Goal: Information Seeking & Learning: Learn about a topic

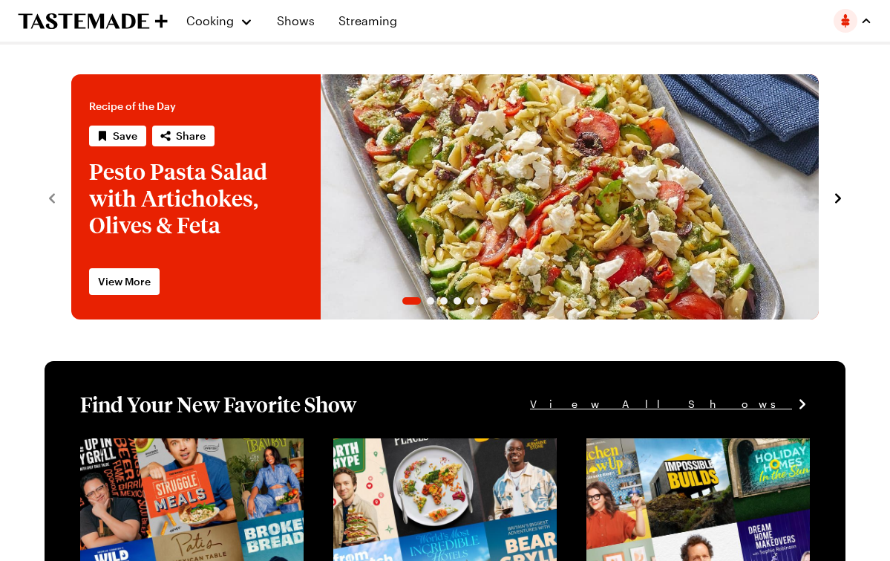
click at [849, 19] on img "button" at bounding box center [846, 21] width 24 height 24
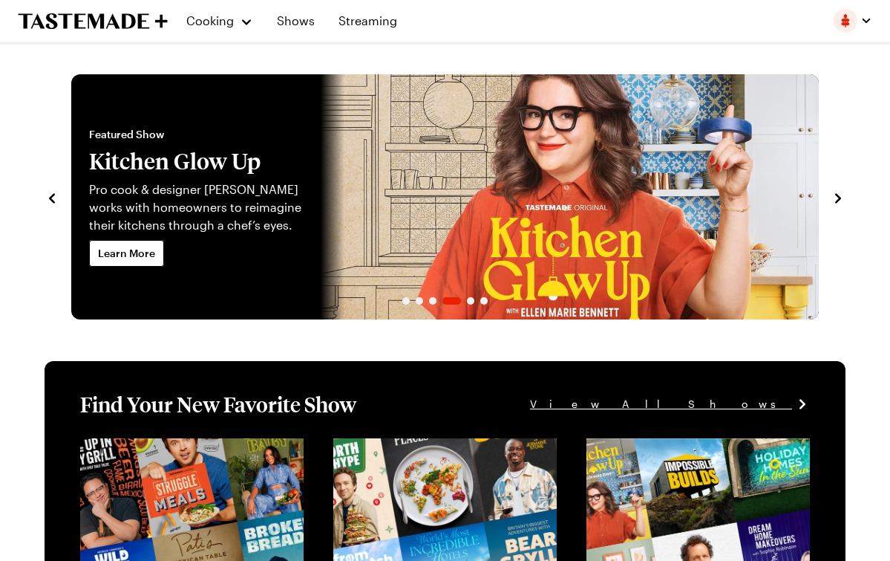
click at [840, 194] on icon "navigate to next item" at bounding box center [838, 198] width 15 height 15
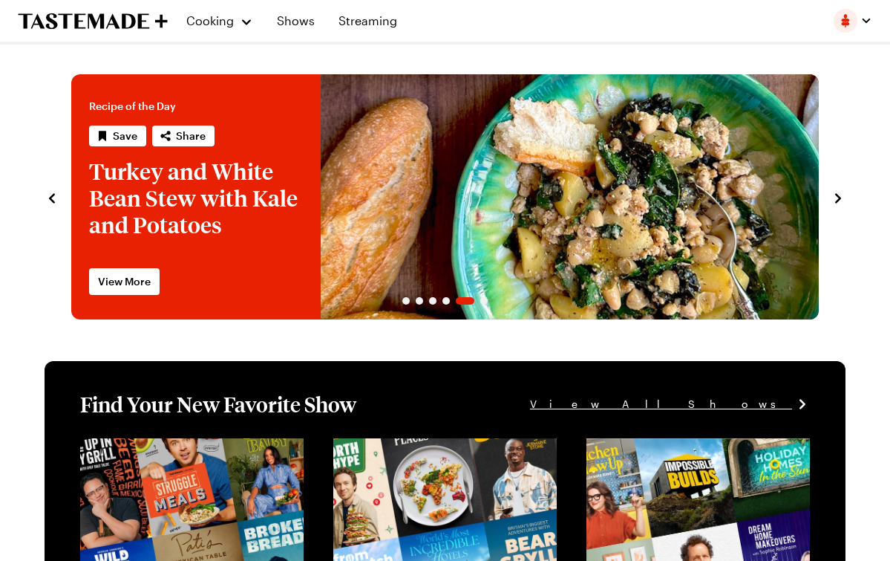
click at [840, 195] on icon "navigate to next item" at bounding box center [838, 198] width 15 height 15
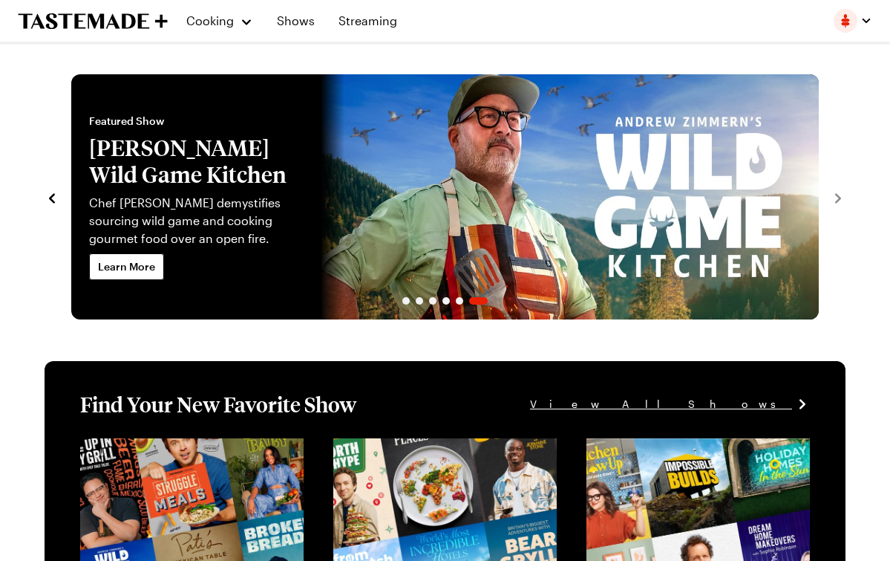
click at [840, 195] on icon "navigate to next item" at bounding box center [838, 198] width 15 height 15
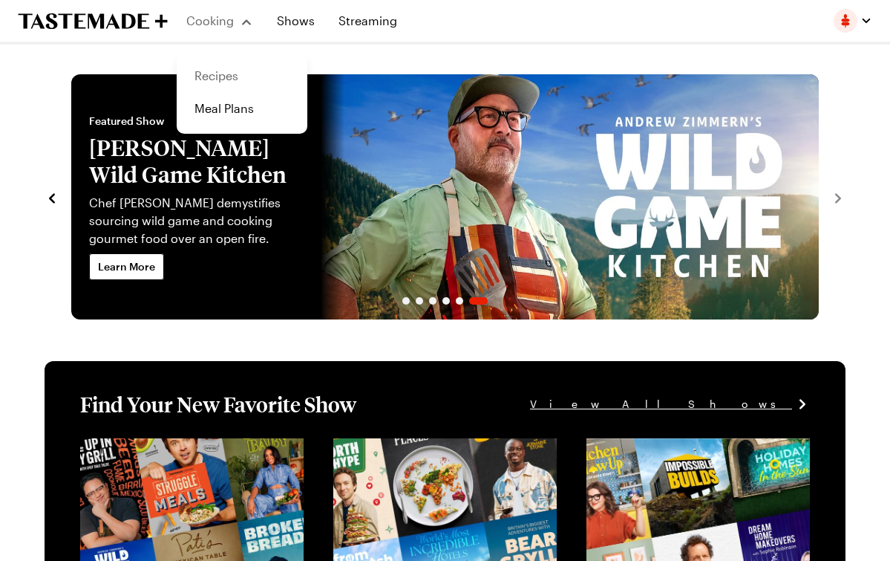
click at [224, 76] on link "Recipes" at bounding box center [242, 75] width 113 height 33
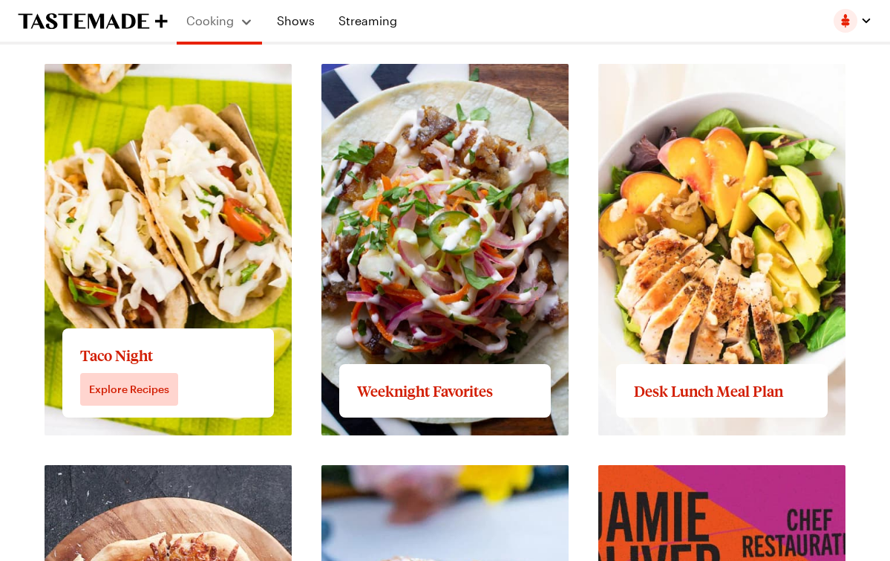
scroll to position [1732, 0]
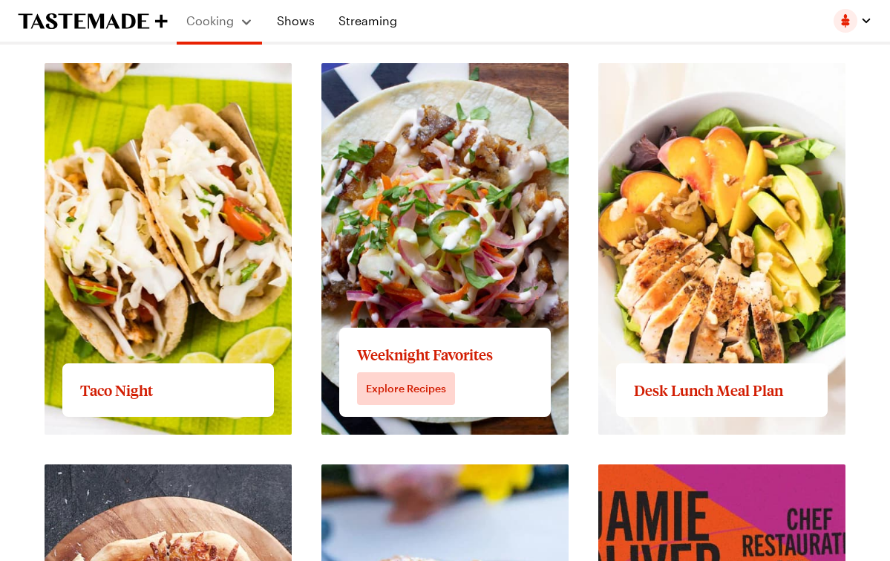
click at [456, 79] on link "View full content for Weeknight Favorites" at bounding box center [437, 72] width 232 height 14
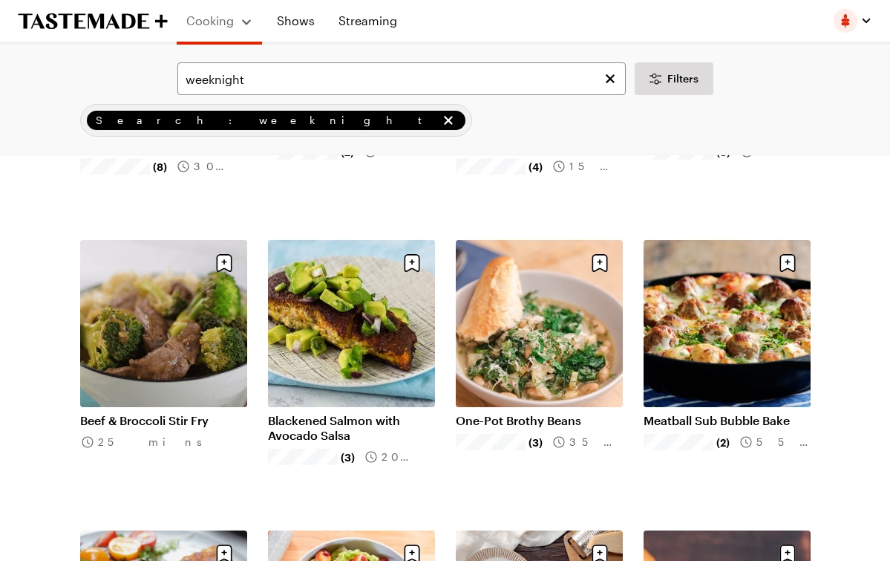
scroll to position [310, 0]
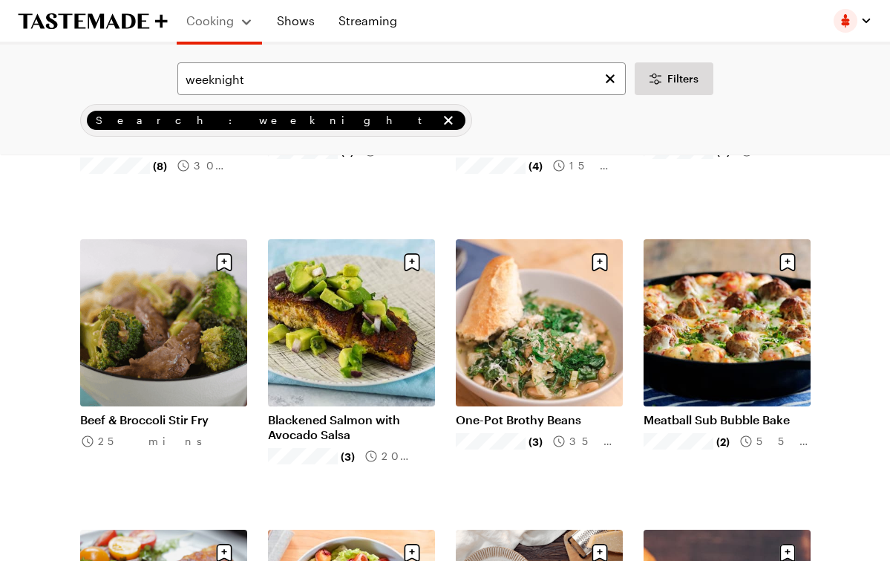
click at [186, 416] on link "Beef & Broccoli Stir Fry" at bounding box center [163, 419] width 167 height 15
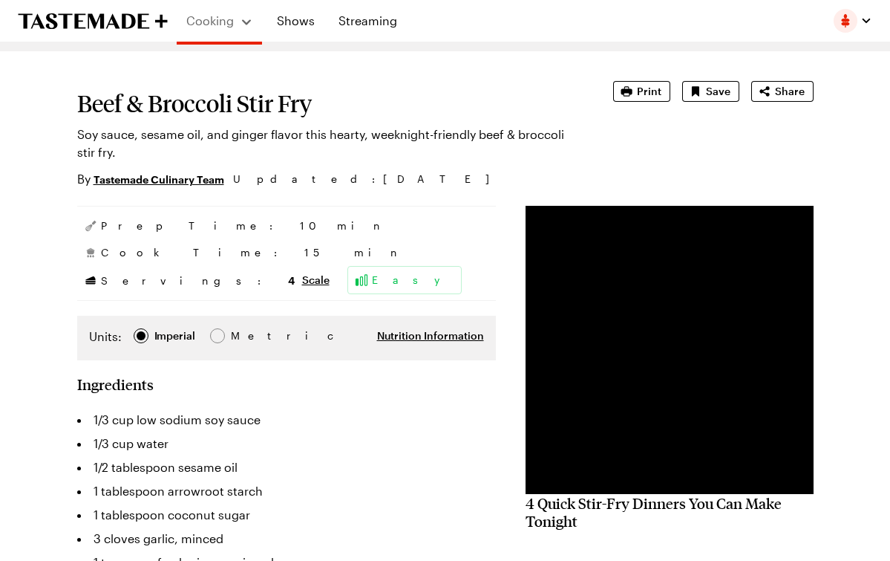
scroll to position [22, 0]
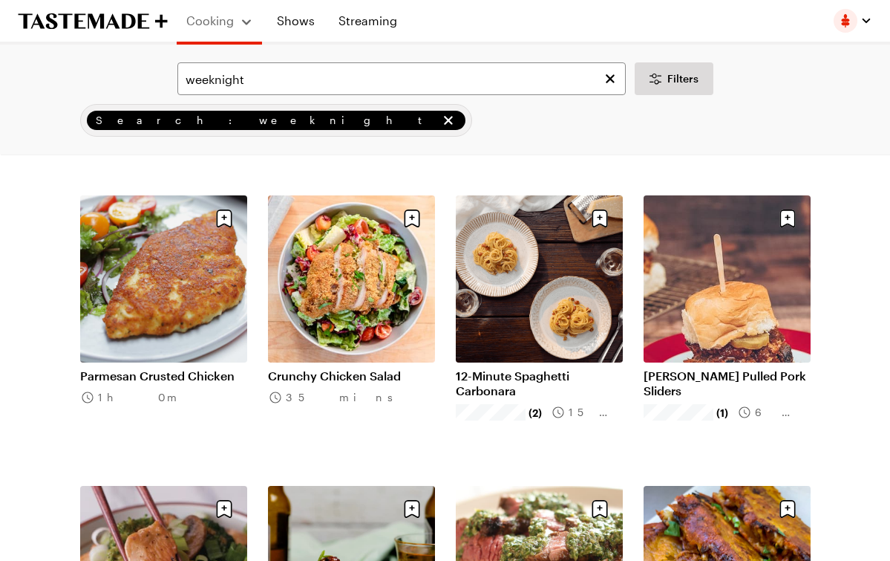
scroll to position [646, 0]
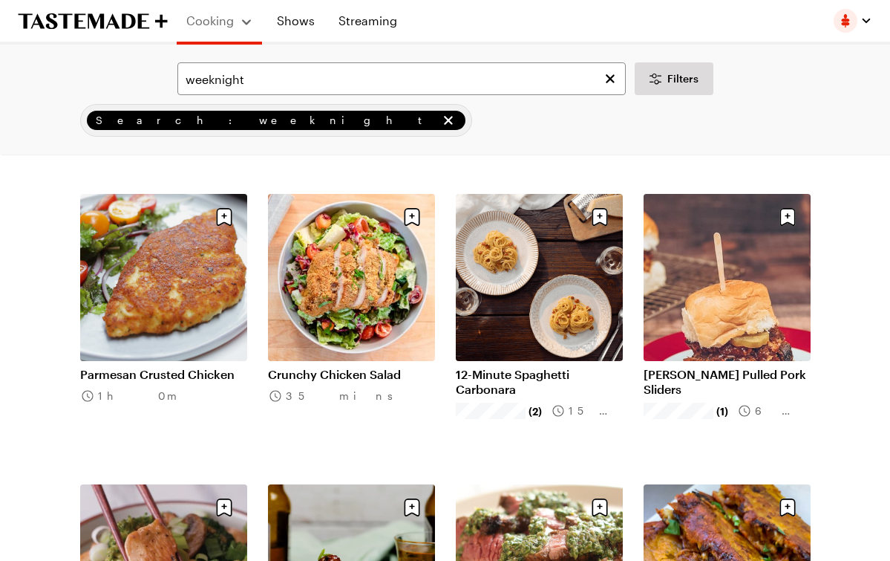
click at [476, 387] on link "12-Minute Spaghetti Carbonara" at bounding box center [539, 382] width 167 height 30
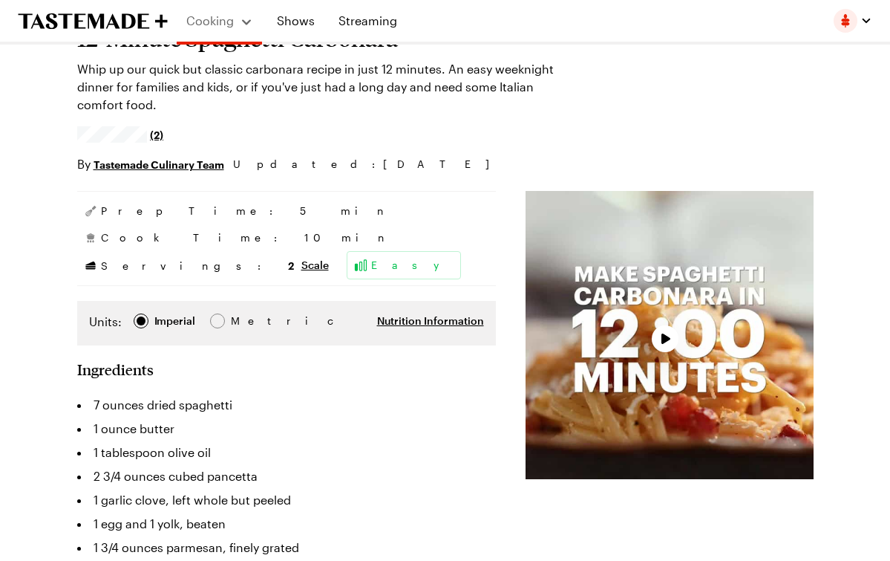
type textarea "x"
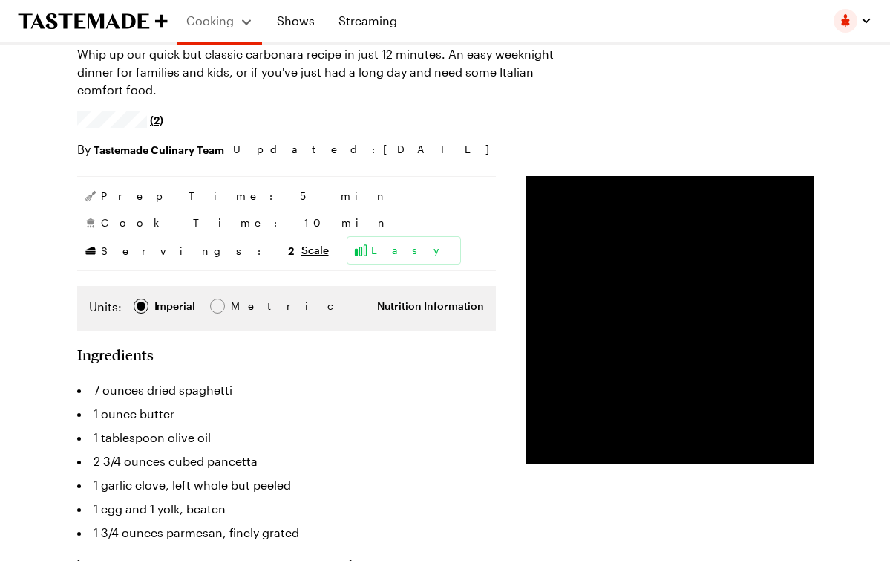
scroll to position [57, 0]
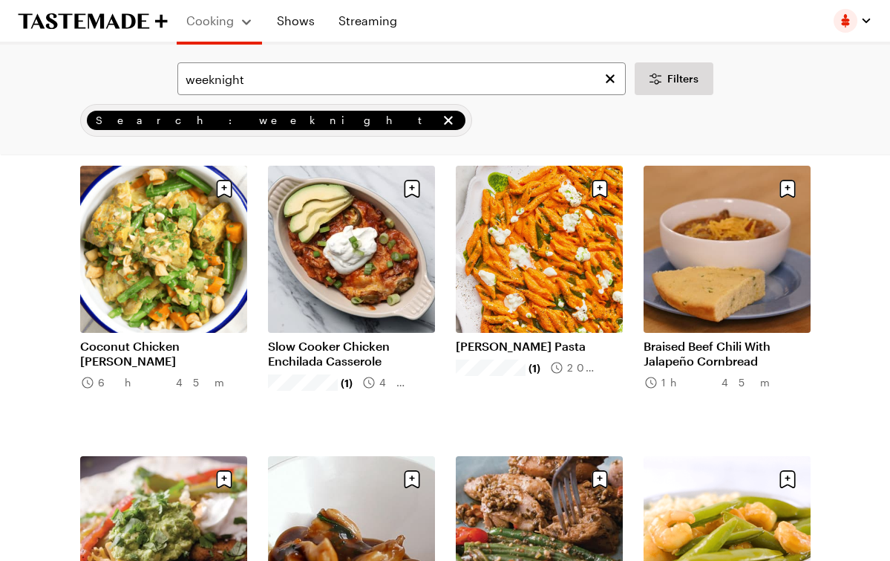
scroll to position [1256, 0]
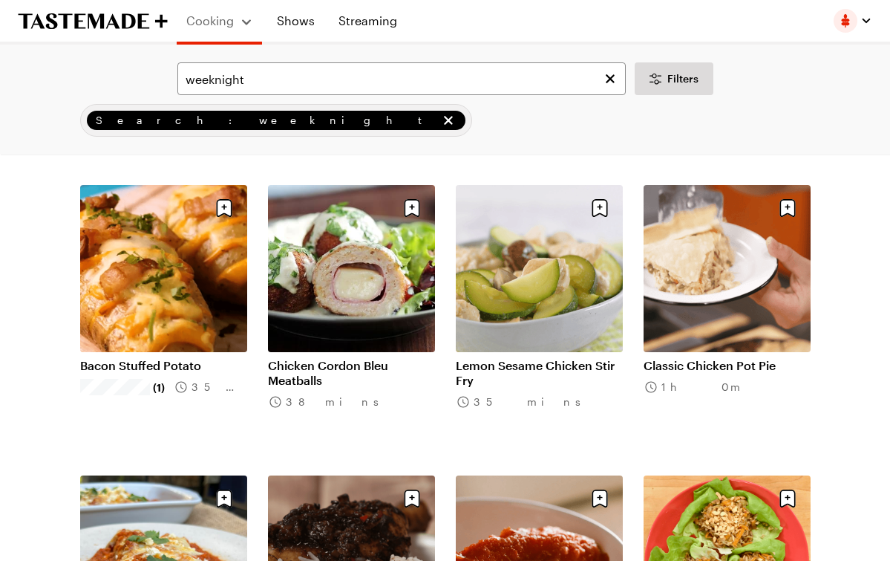
scroll to position [2982, 0]
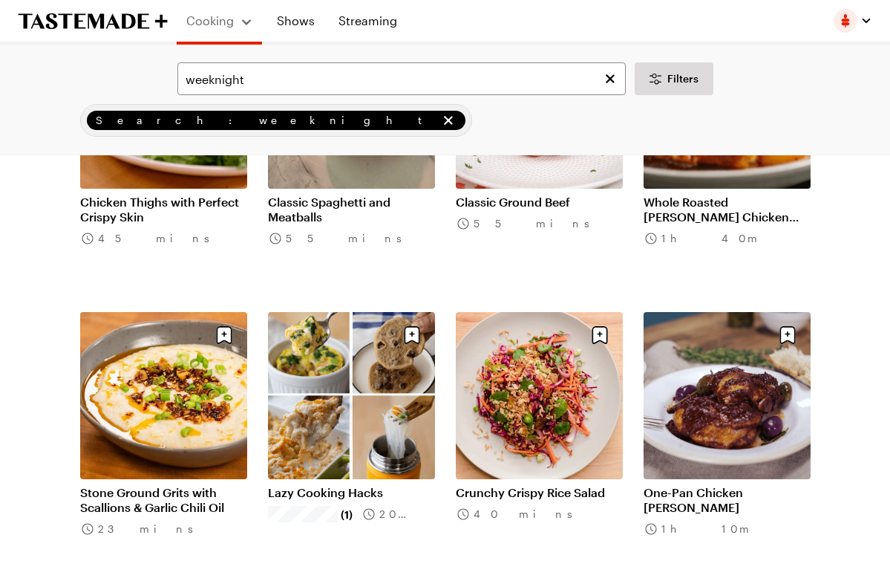
scroll to position [4887, 0]
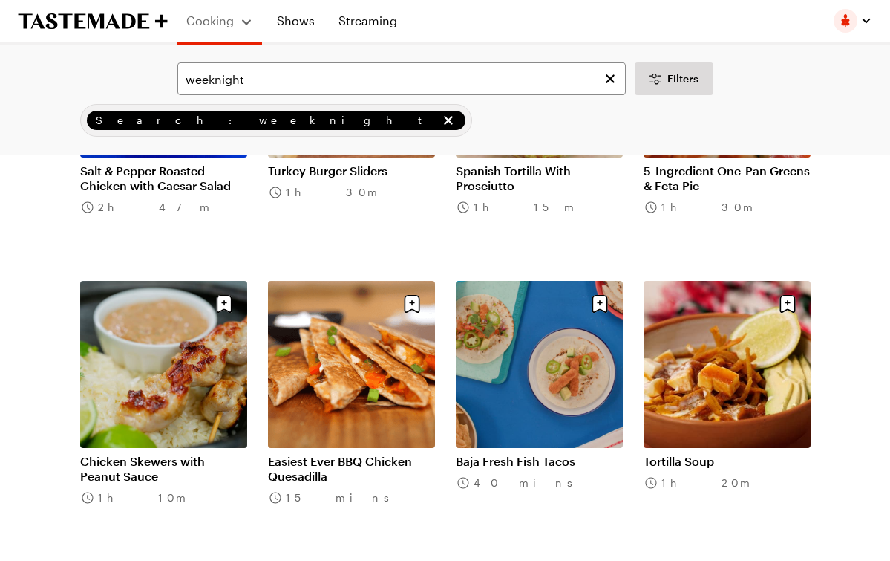
scroll to position [6657, 0]
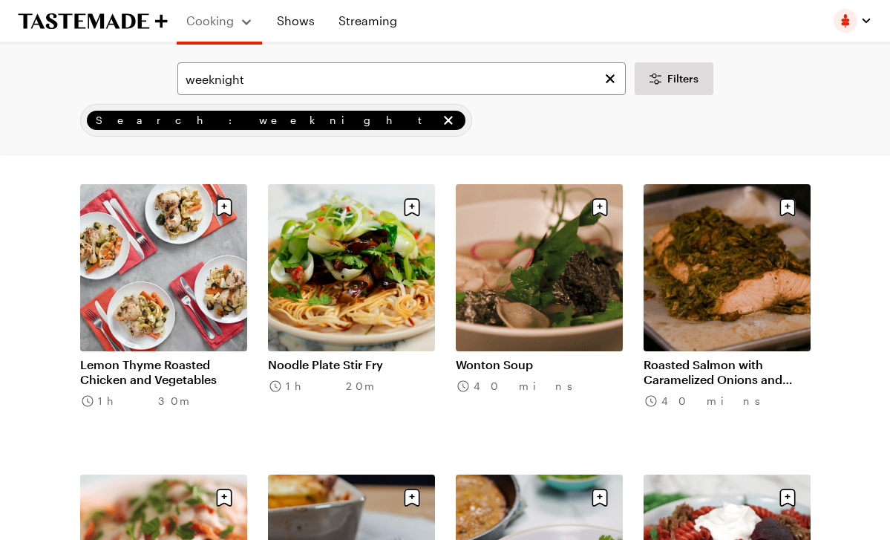
scroll to position [8204, 0]
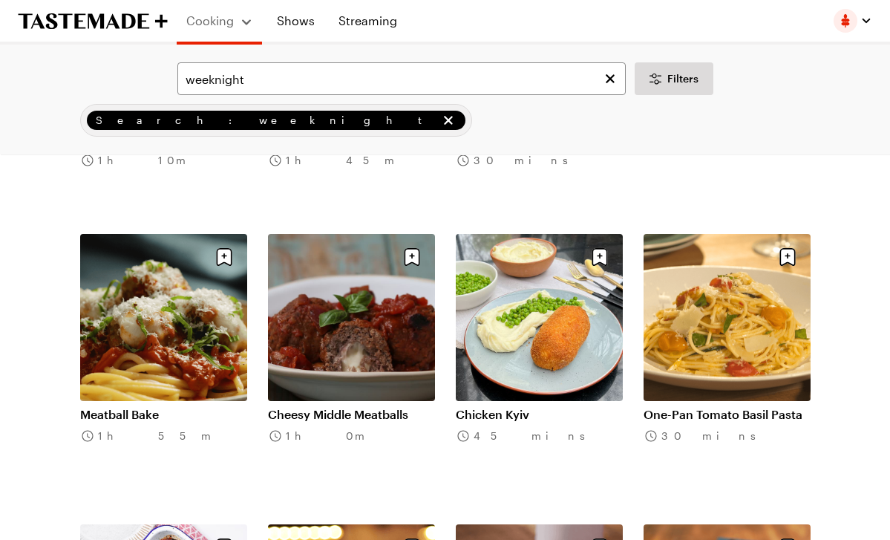
scroll to position [9896, 0]
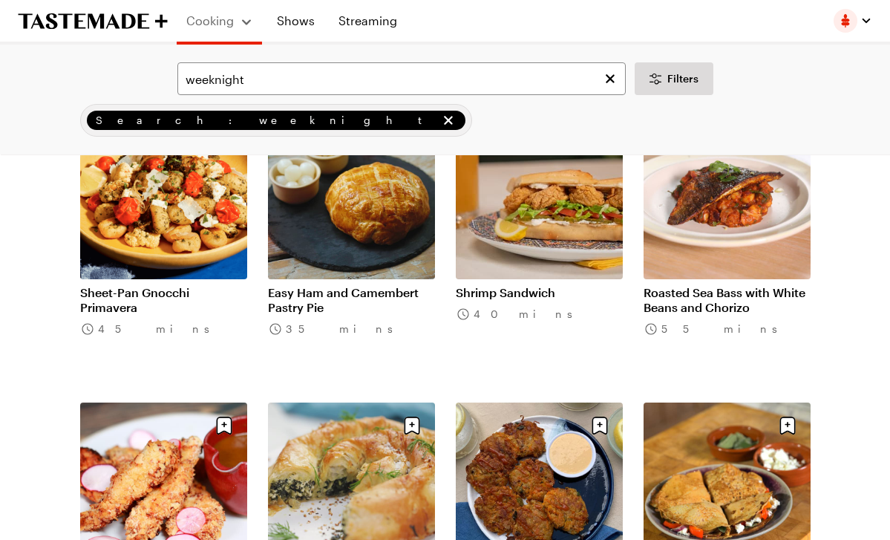
scroll to position [11471, 0]
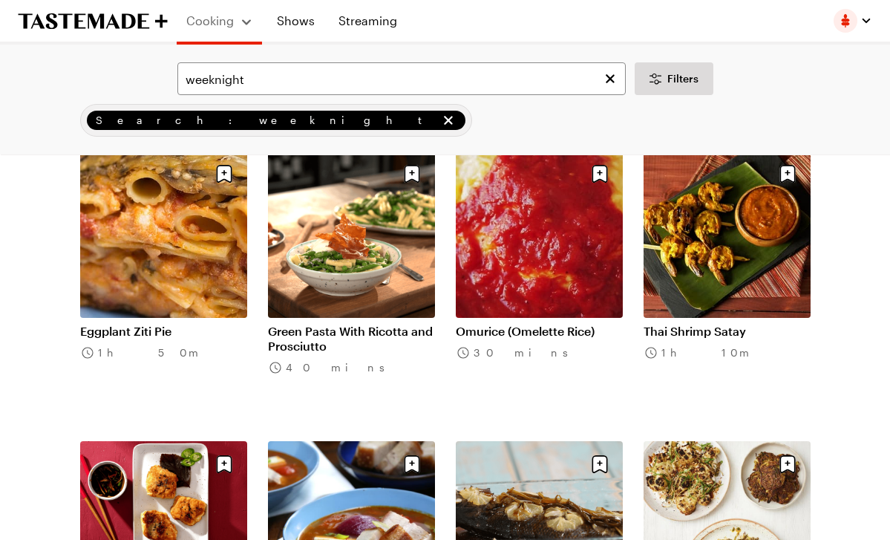
scroll to position [13462, 0]
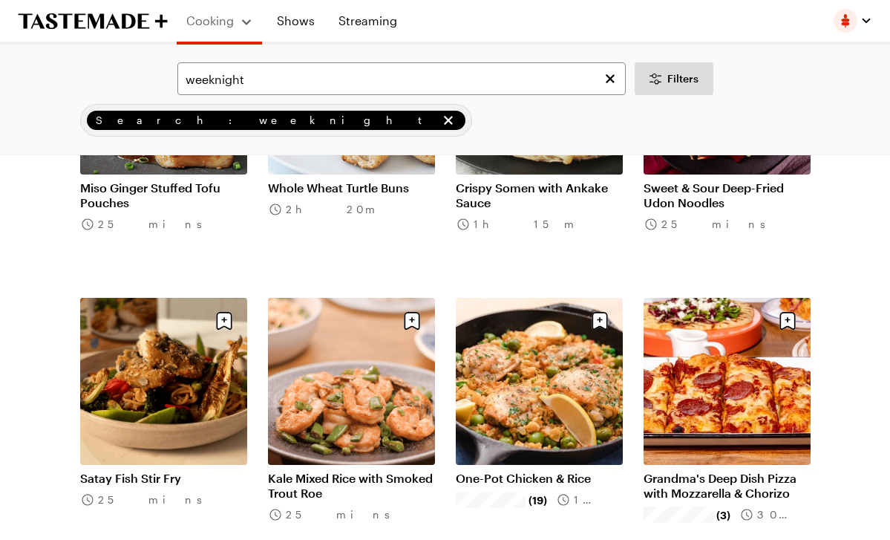
scroll to position [15348, 0]
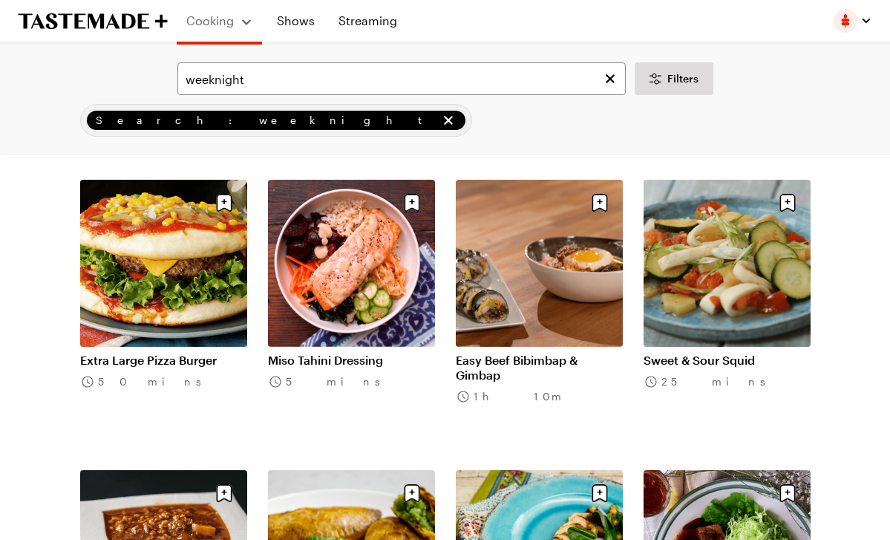
scroll to position [14445, 0]
